Goal: Information Seeking & Learning: Learn about a topic

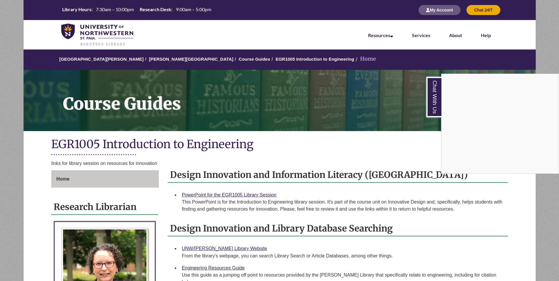
click at [183, 134] on div "Chat With Us" at bounding box center [279, 140] width 559 height 281
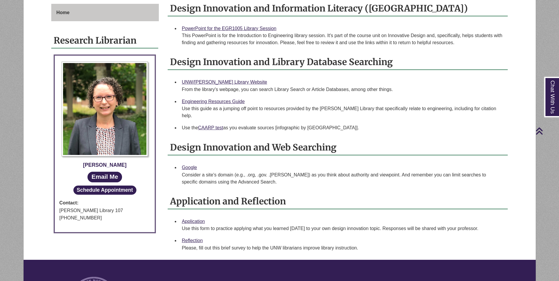
scroll to position [177, 0]
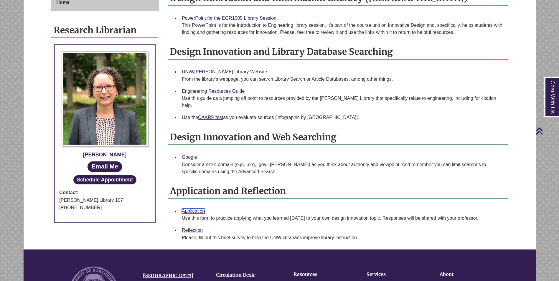
click at [196, 209] on link "Application" at bounding box center [193, 211] width 23 height 5
click at [195, 228] on link "Reflection" at bounding box center [192, 230] width 21 height 5
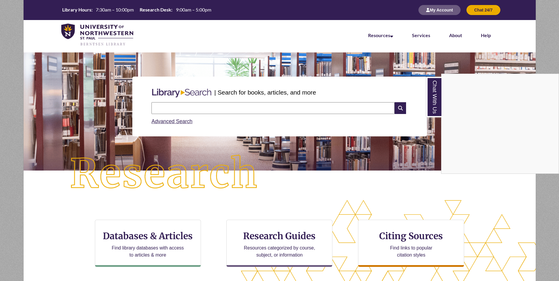
click at [324, 106] on div "Chat With Us" at bounding box center [279, 140] width 559 height 281
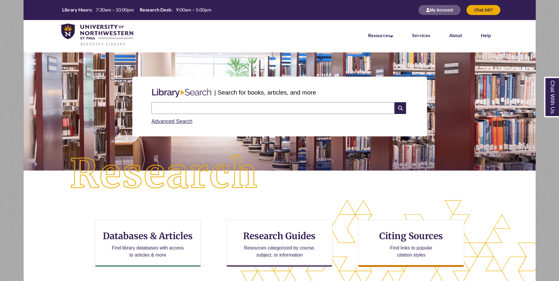
click at [331, 108] on input "text" at bounding box center [272, 108] width 243 height 12
type input "*"
type input "**********"
